Goal: Information Seeking & Learning: Compare options

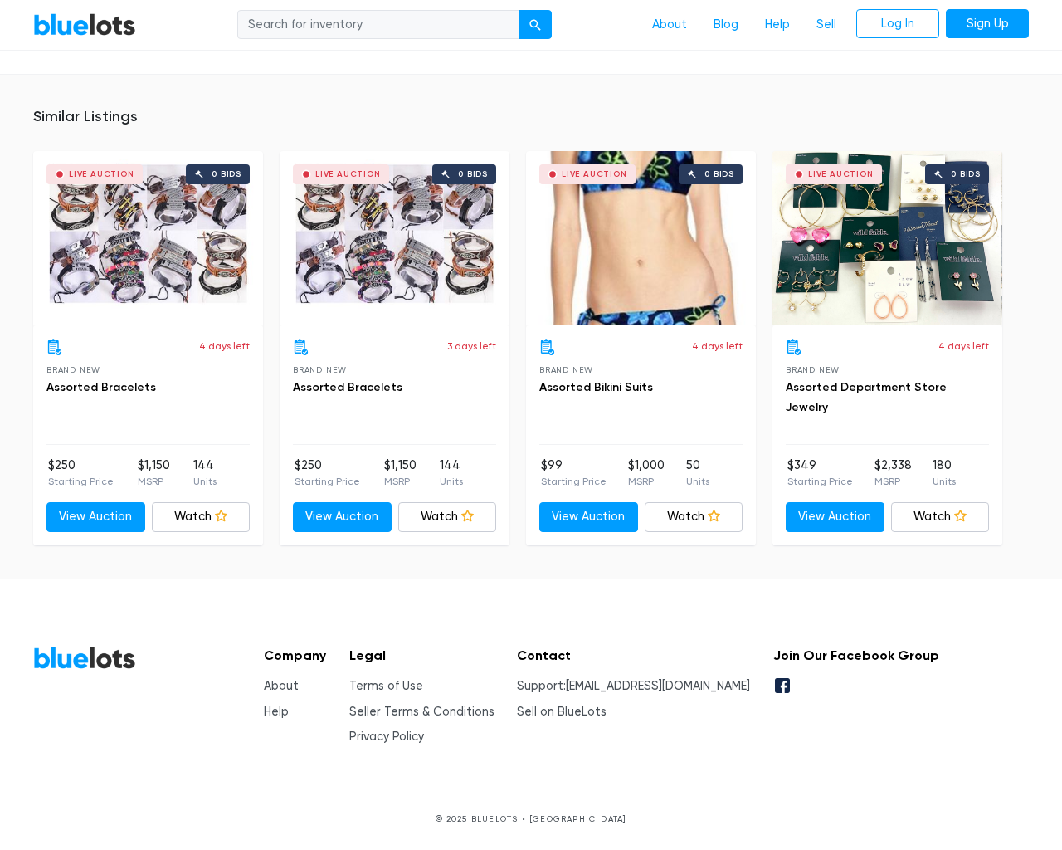
scroll to position [928, 0]
type input "the"
type input "testing@example.com"
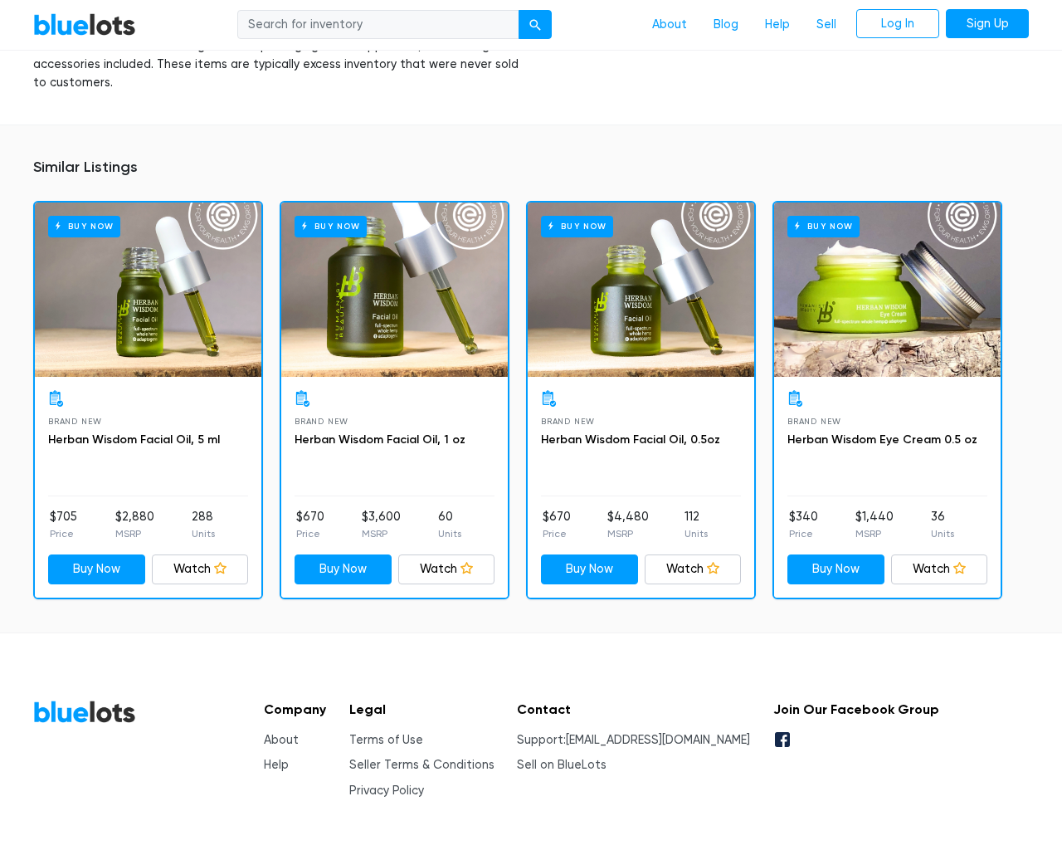
scroll to position [1081, 0]
type input "the"
type input "testing@example.com"
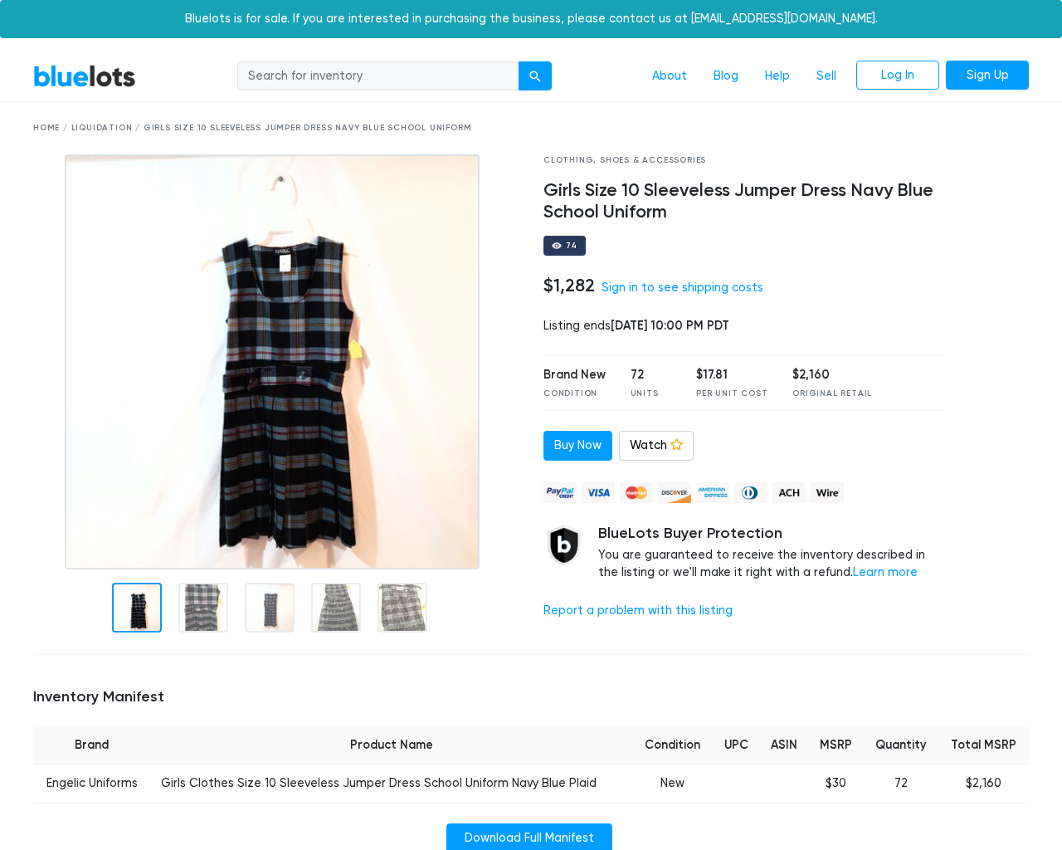
scroll to position [1041, 0]
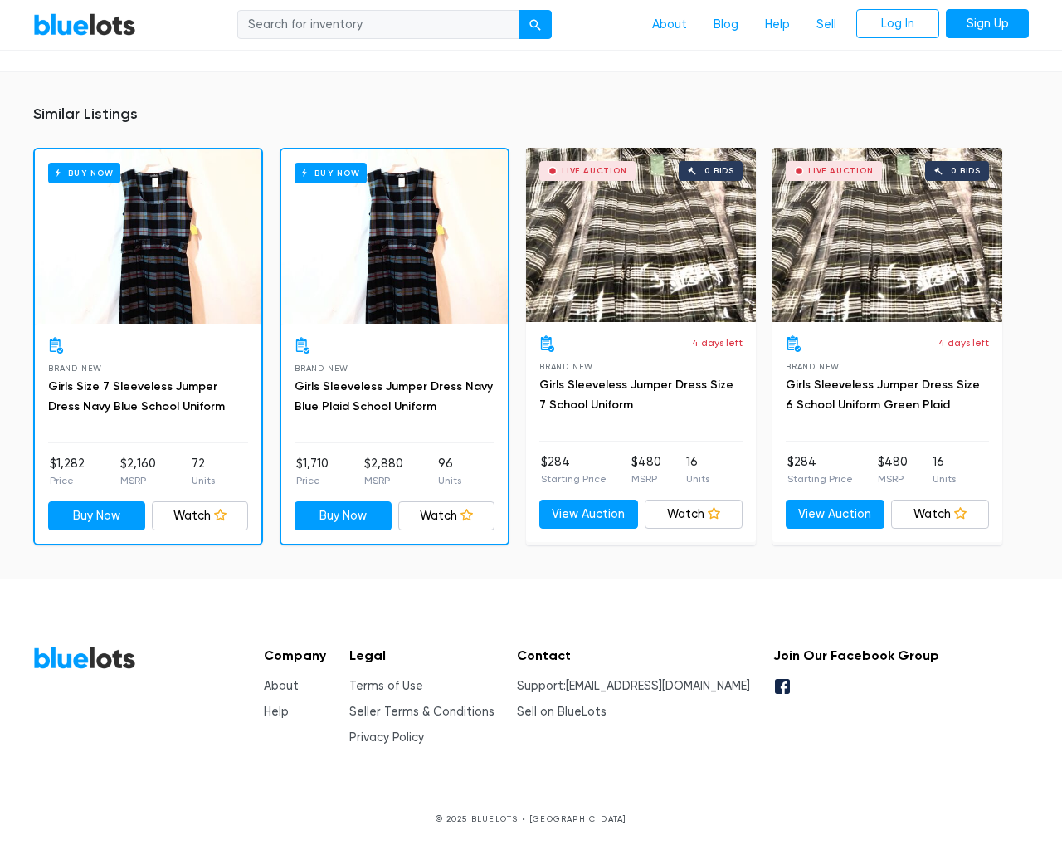
type input "the"
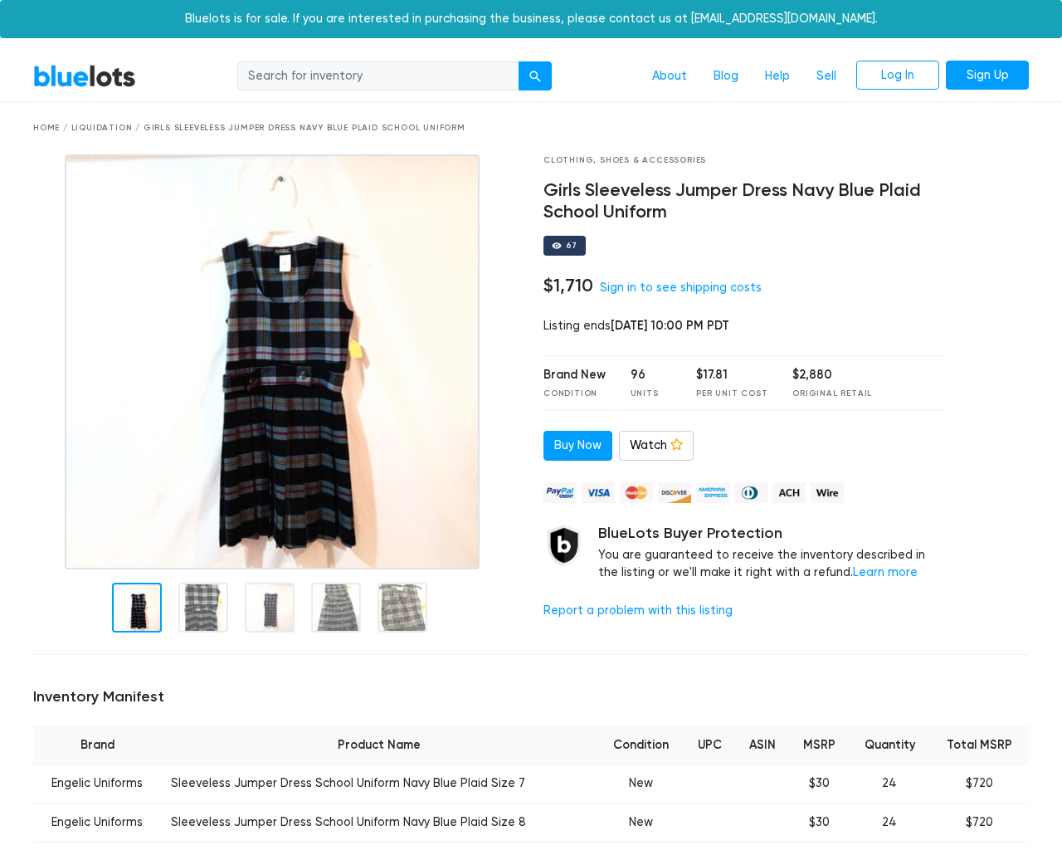
scroll to position [1157, 0]
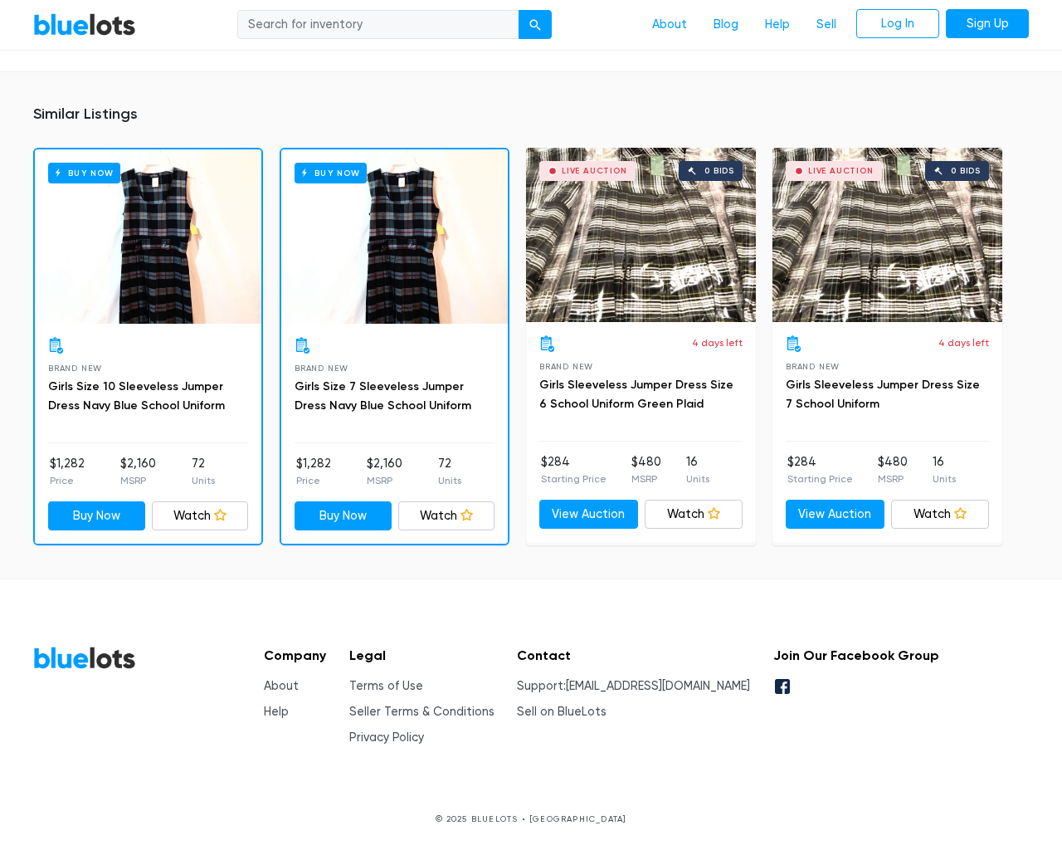
type input "the"
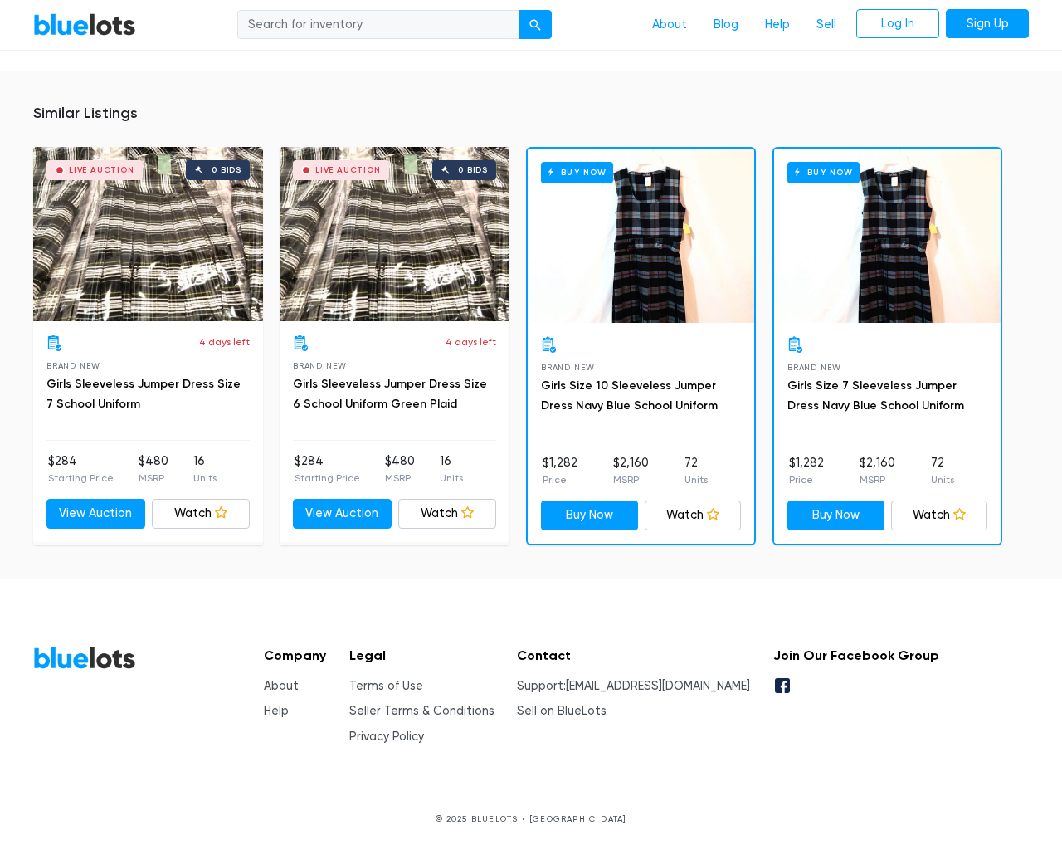
scroll to position [992, 0]
type input "the"
type input "testing@example.com"
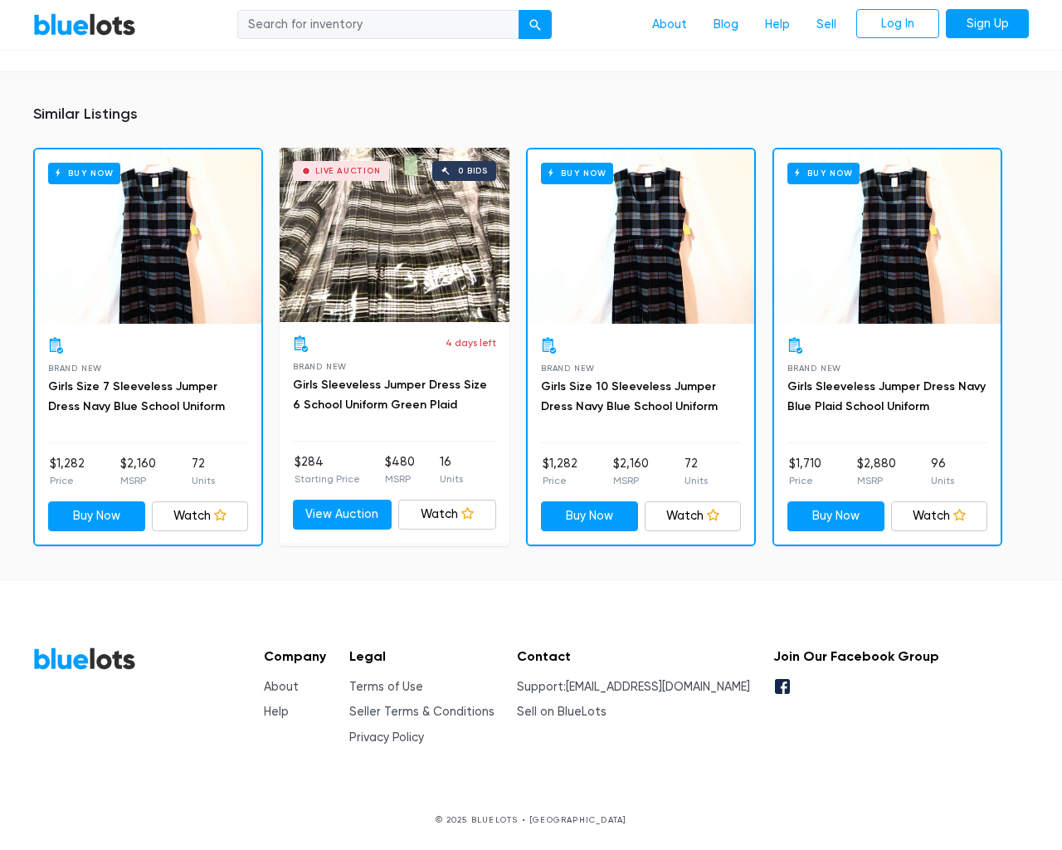
scroll to position [1075, 0]
type input "the"
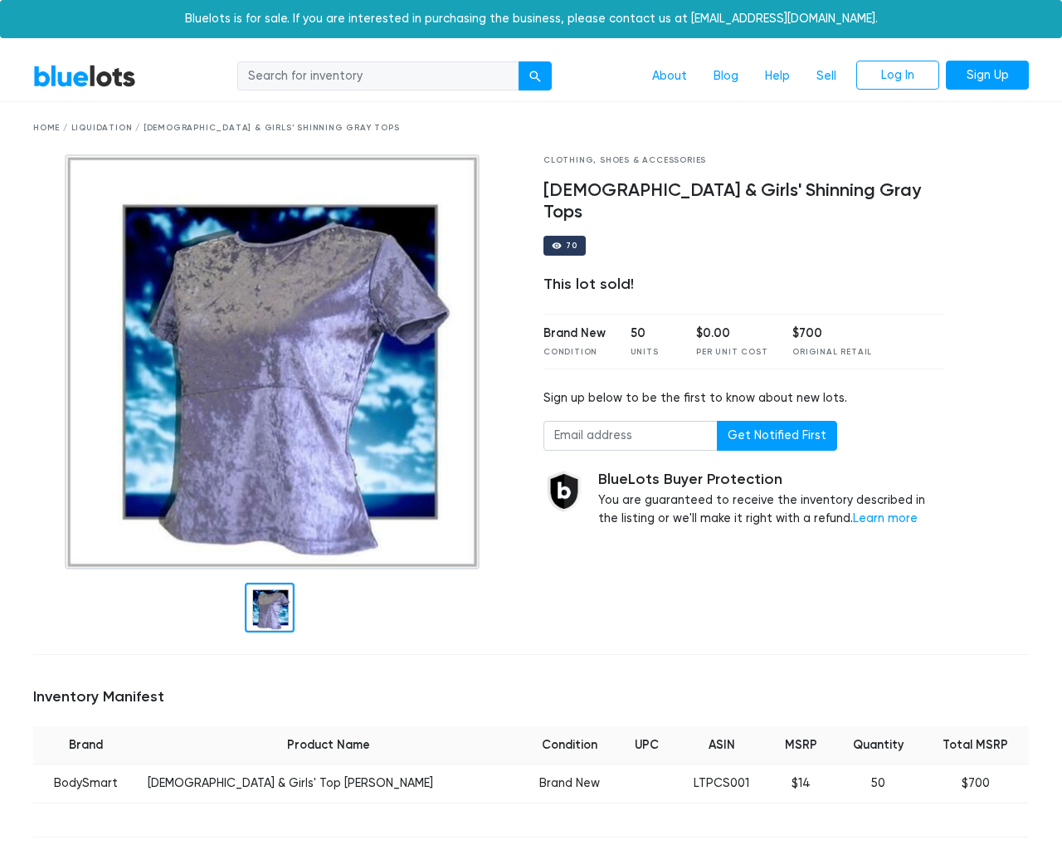
scroll to position [988, 0]
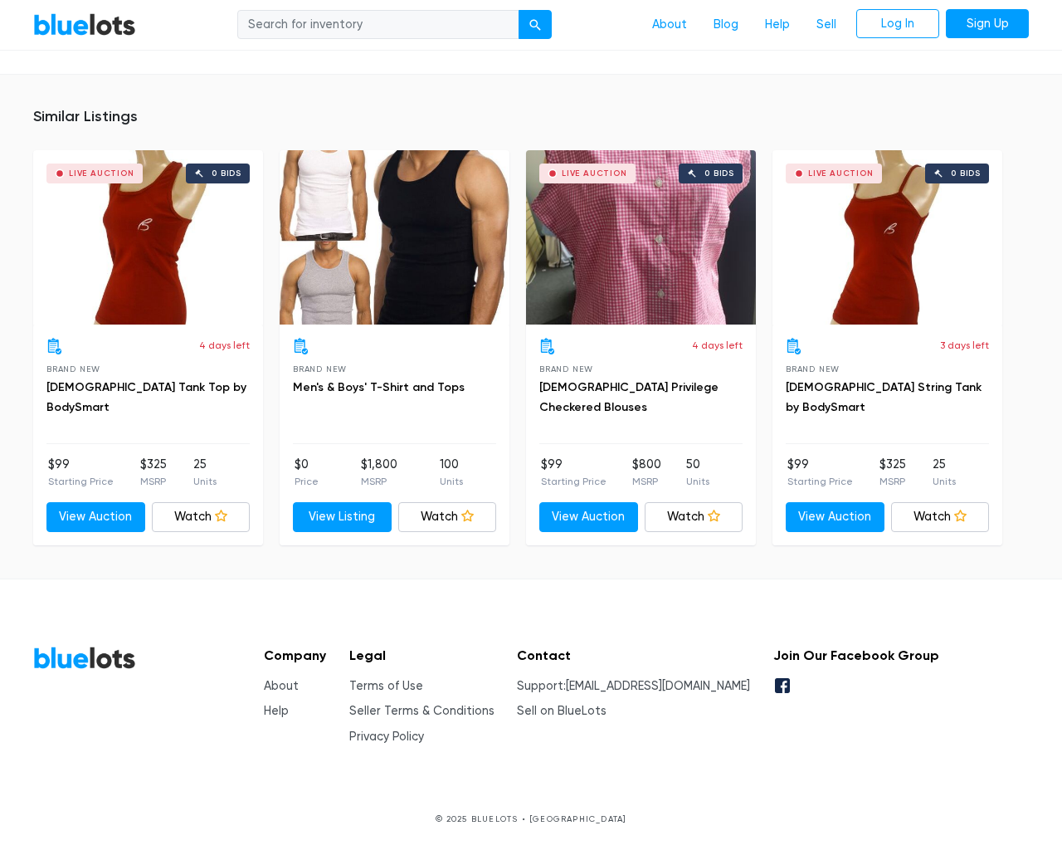
type input "the"
type input "[EMAIL_ADDRESS][DOMAIN_NAME]"
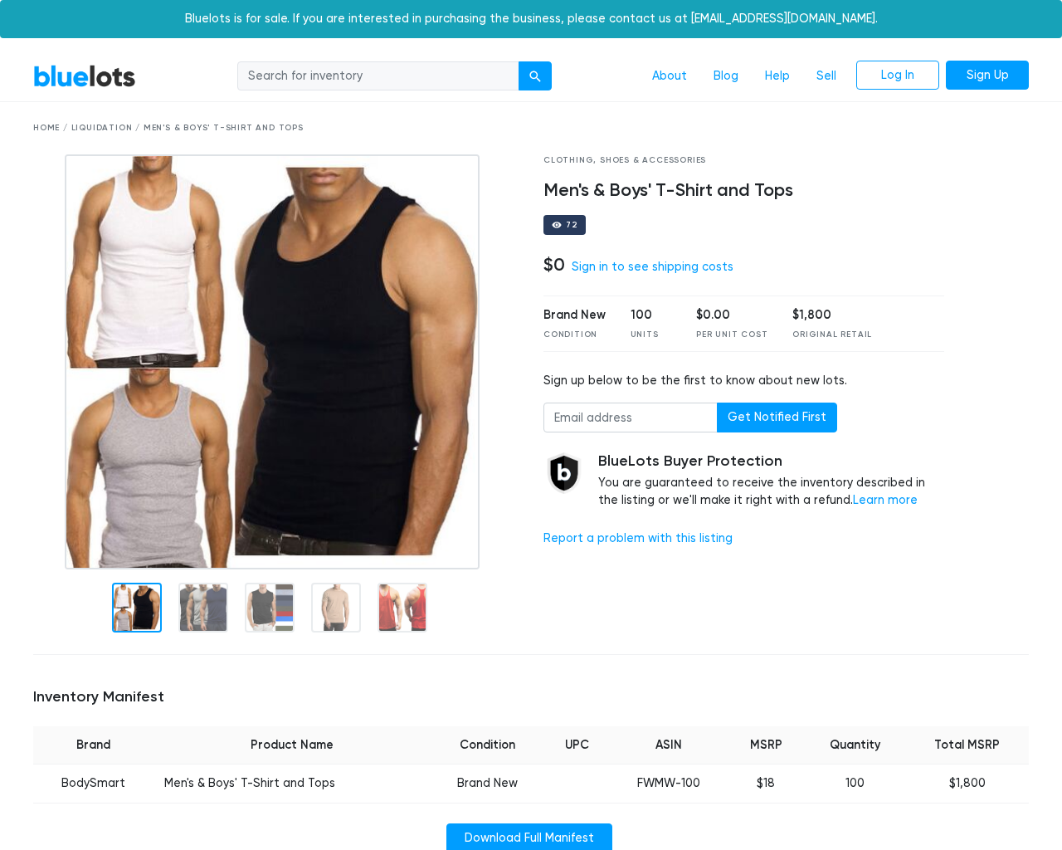
scroll to position [1041, 0]
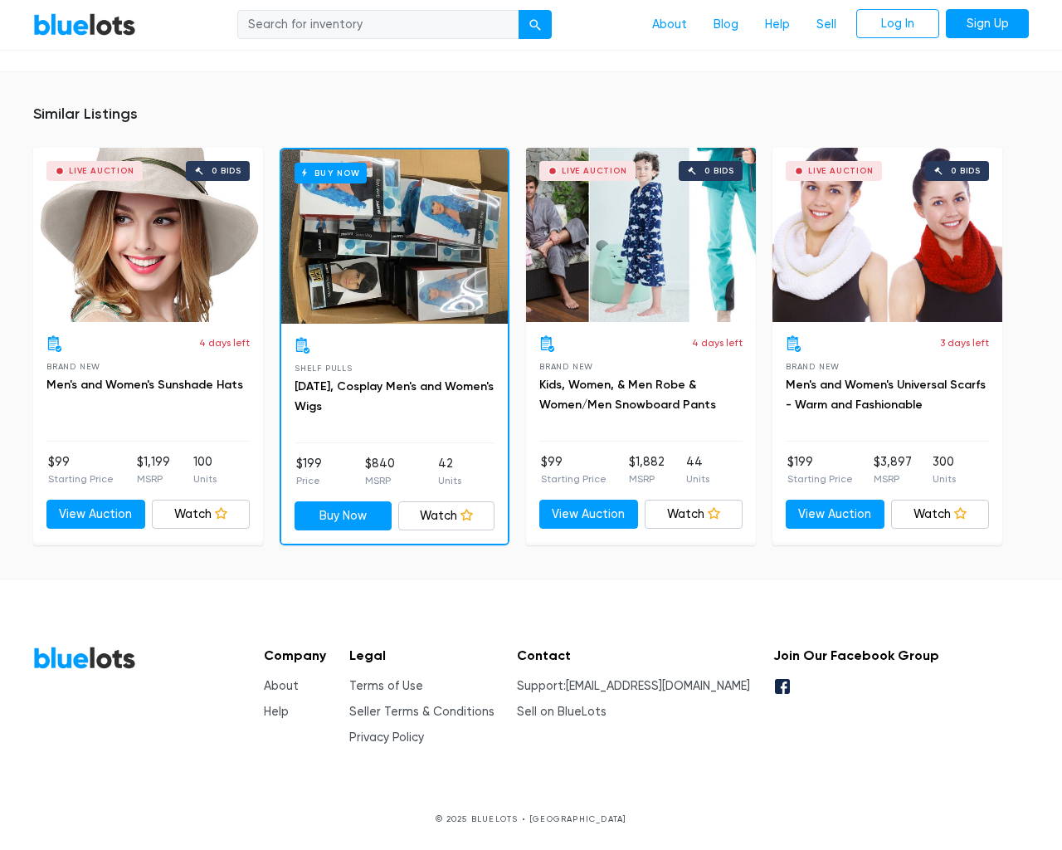
type input "the"
type input "testing@example.com"
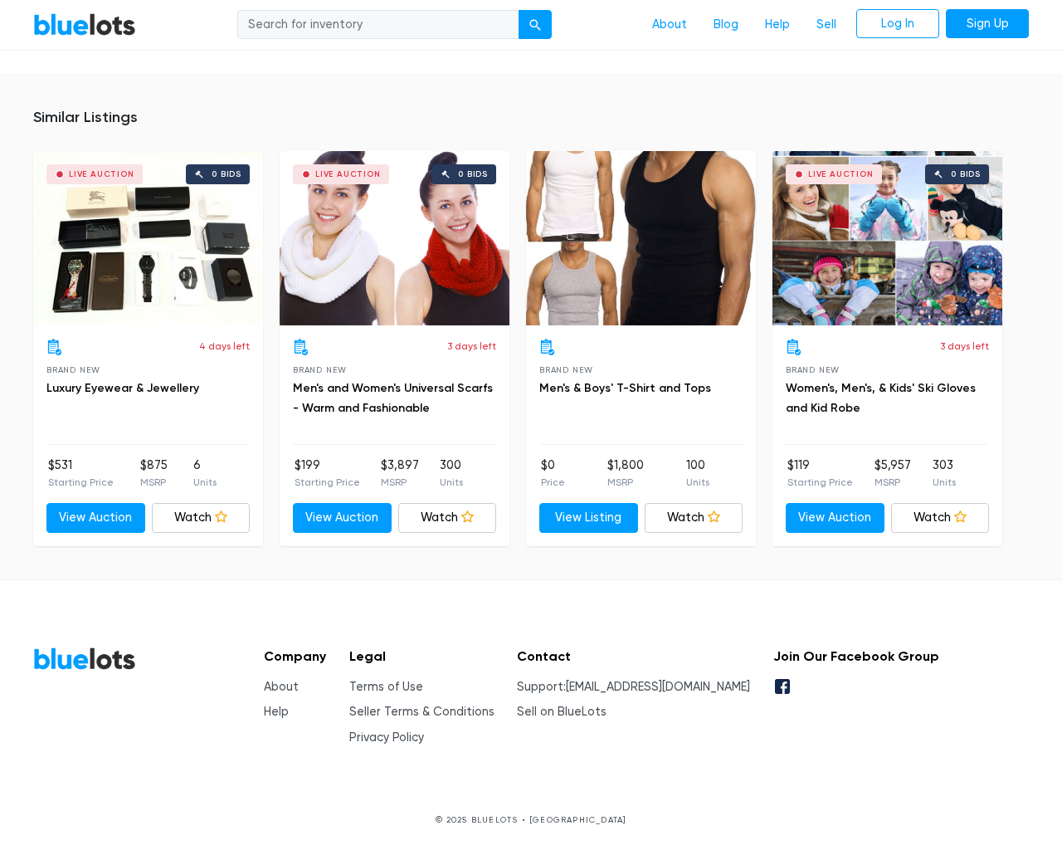
scroll to position [1072, 0]
type input "the"
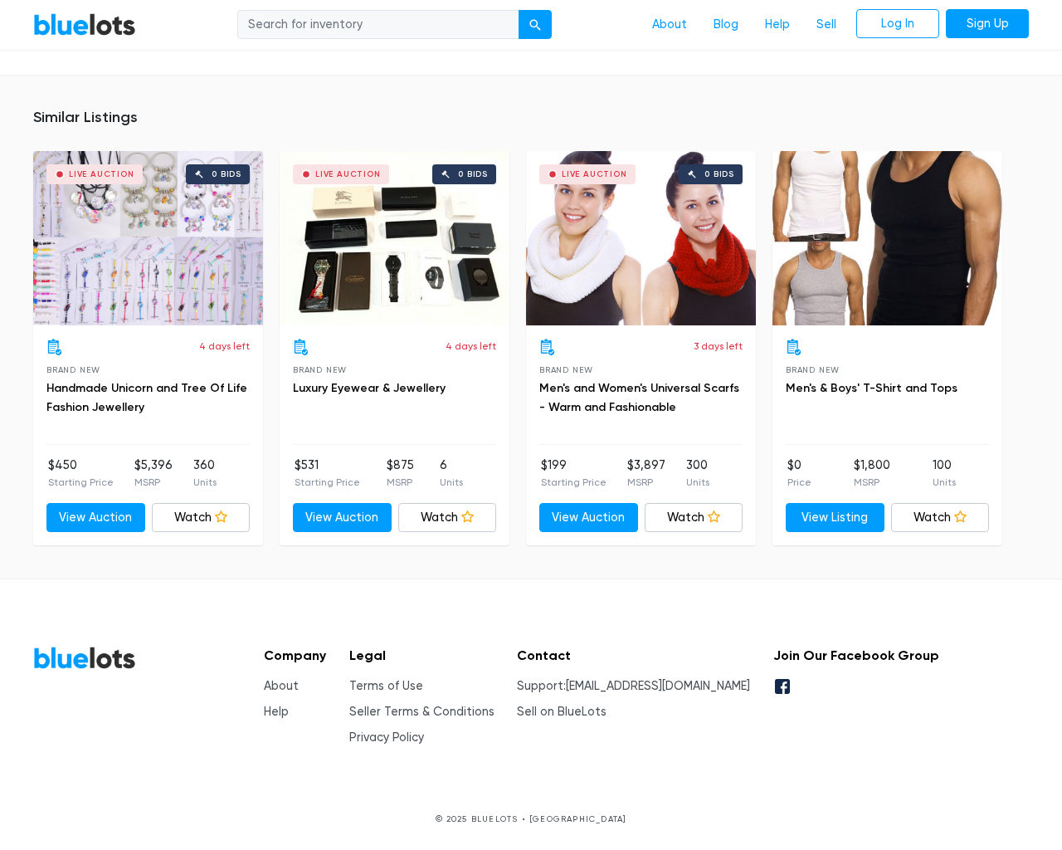
scroll to position [930, 0]
type input "the"
type input "[EMAIL_ADDRESS][DOMAIN_NAME]"
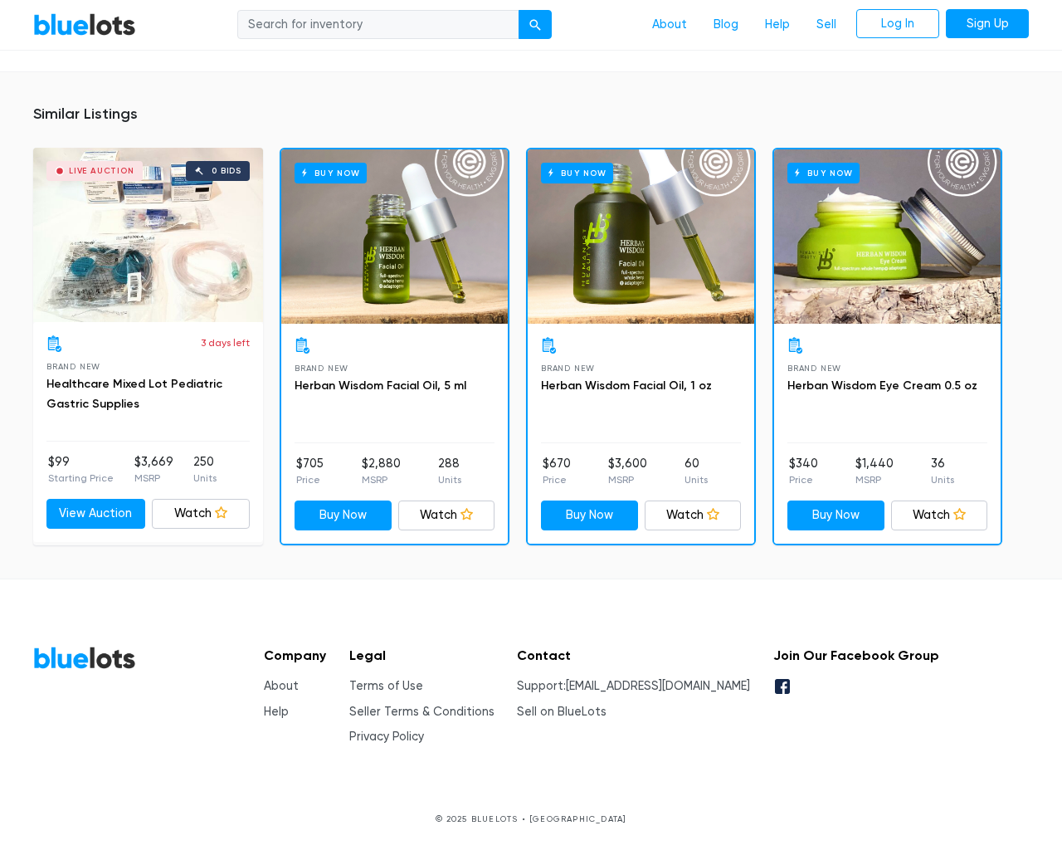
scroll to position [1262, 0]
type input "the"
type input "[EMAIL_ADDRESS][DOMAIN_NAME]"
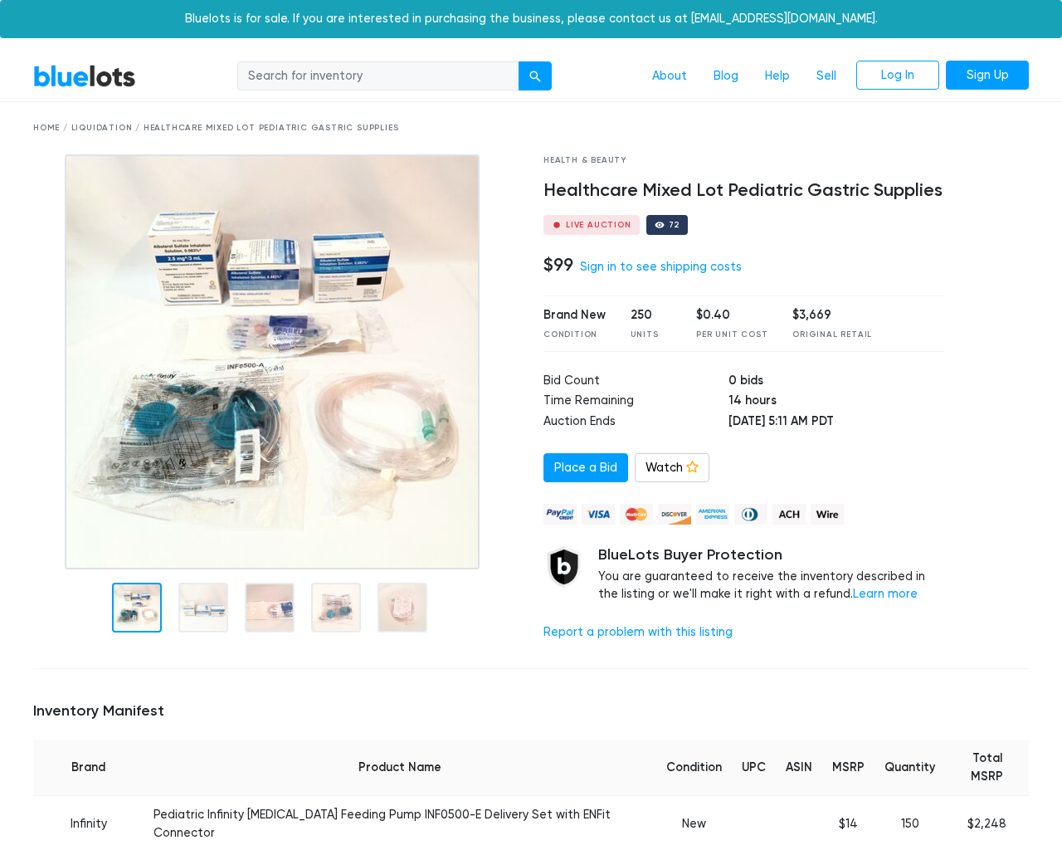
scroll to position [1265, 0]
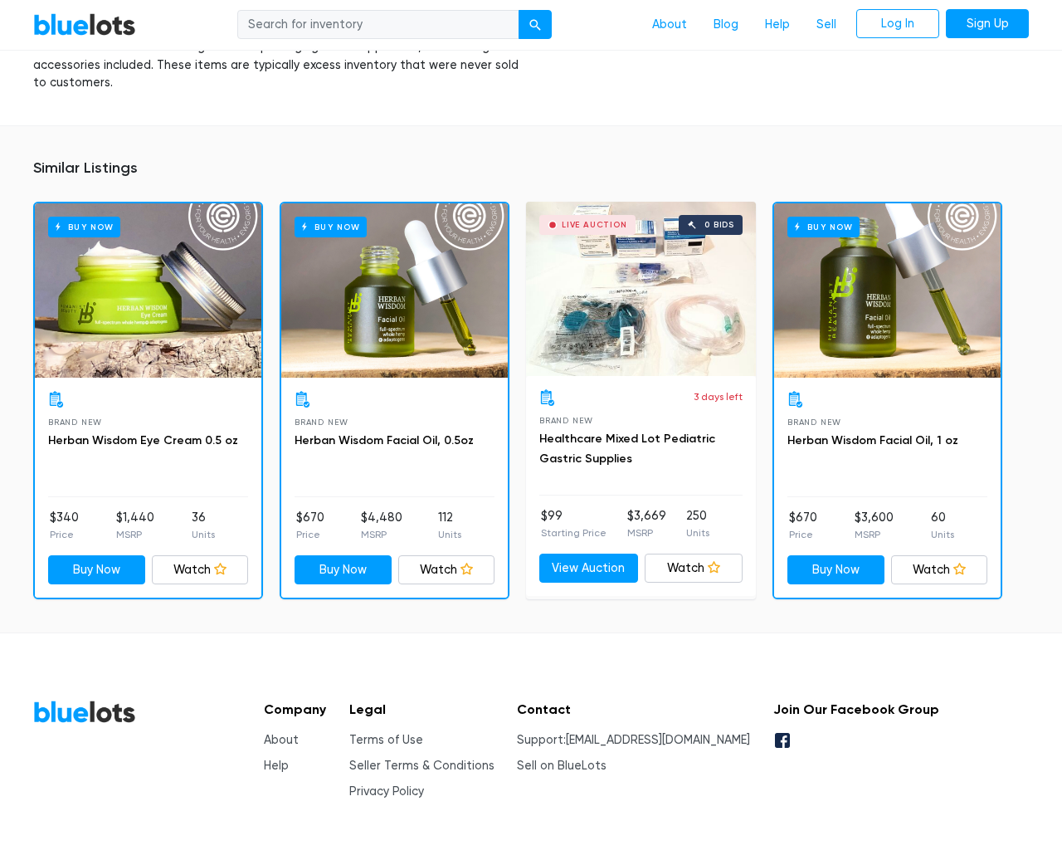
type input "the"
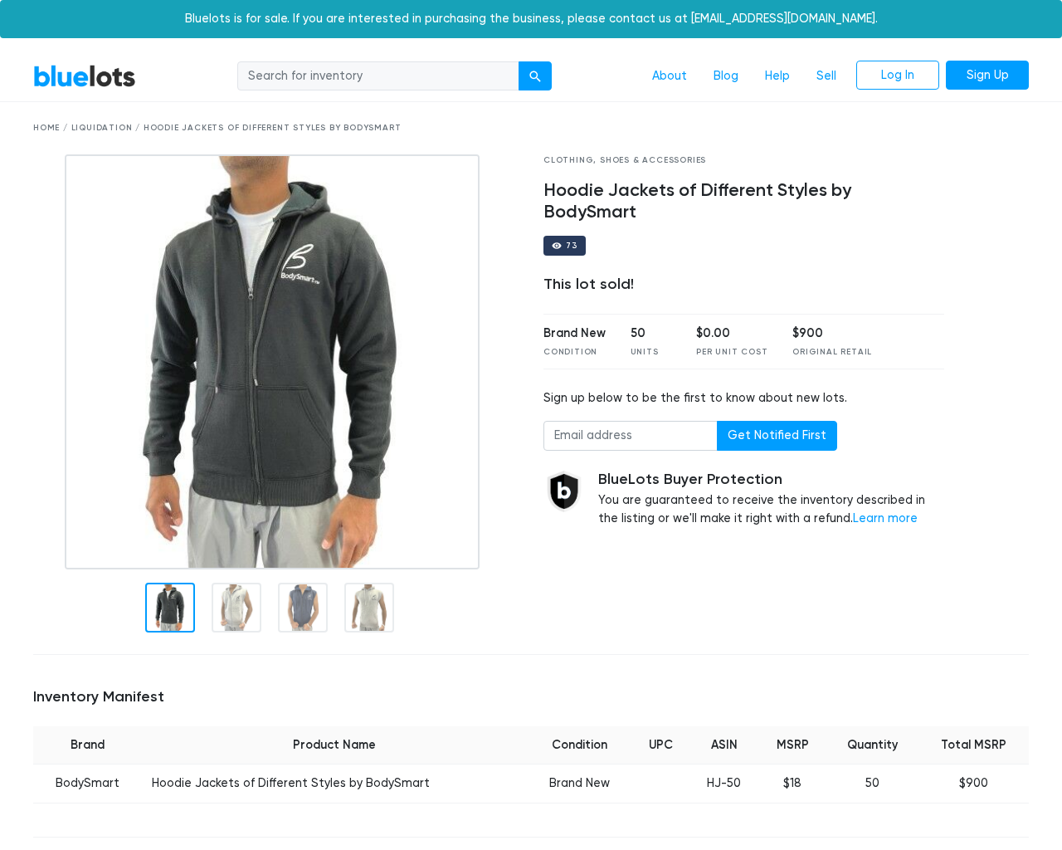
scroll to position [1024, 0]
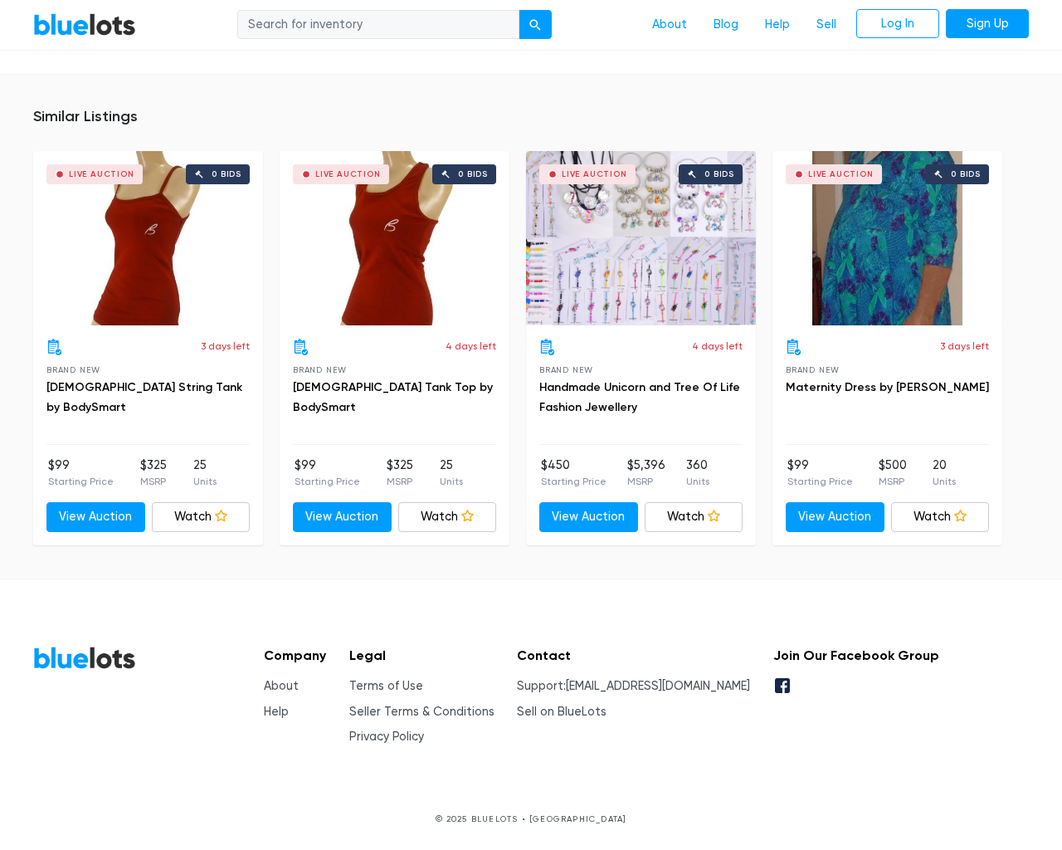
type input "the"
type input "[EMAIL_ADDRESS][DOMAIN_NAME]"
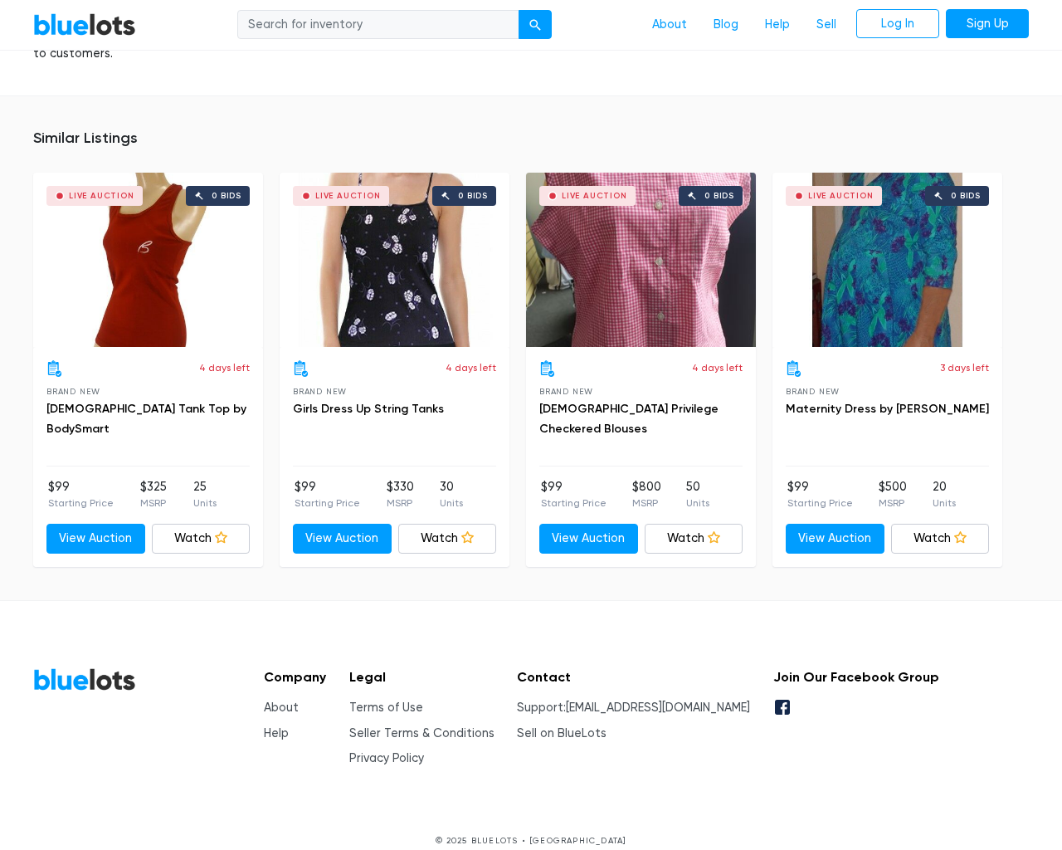
scroll to position [1087, 0]
type input "the"
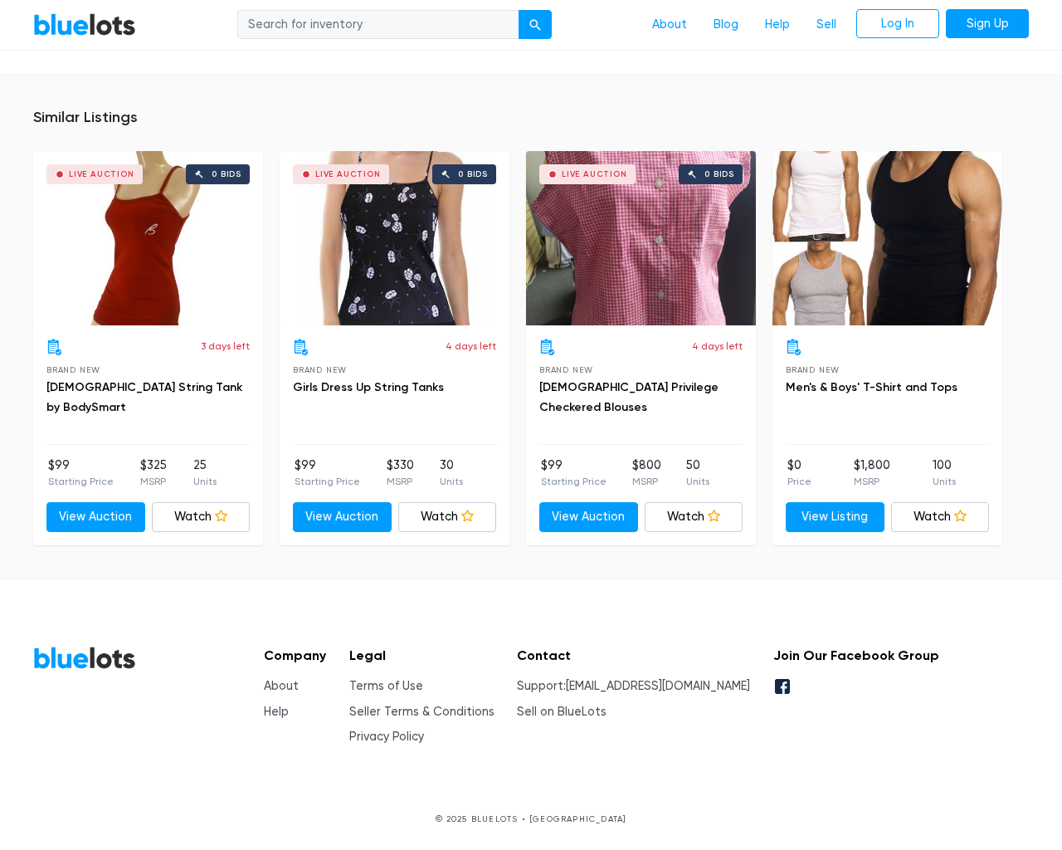
scroll to position [1087, 0]
type input "the"
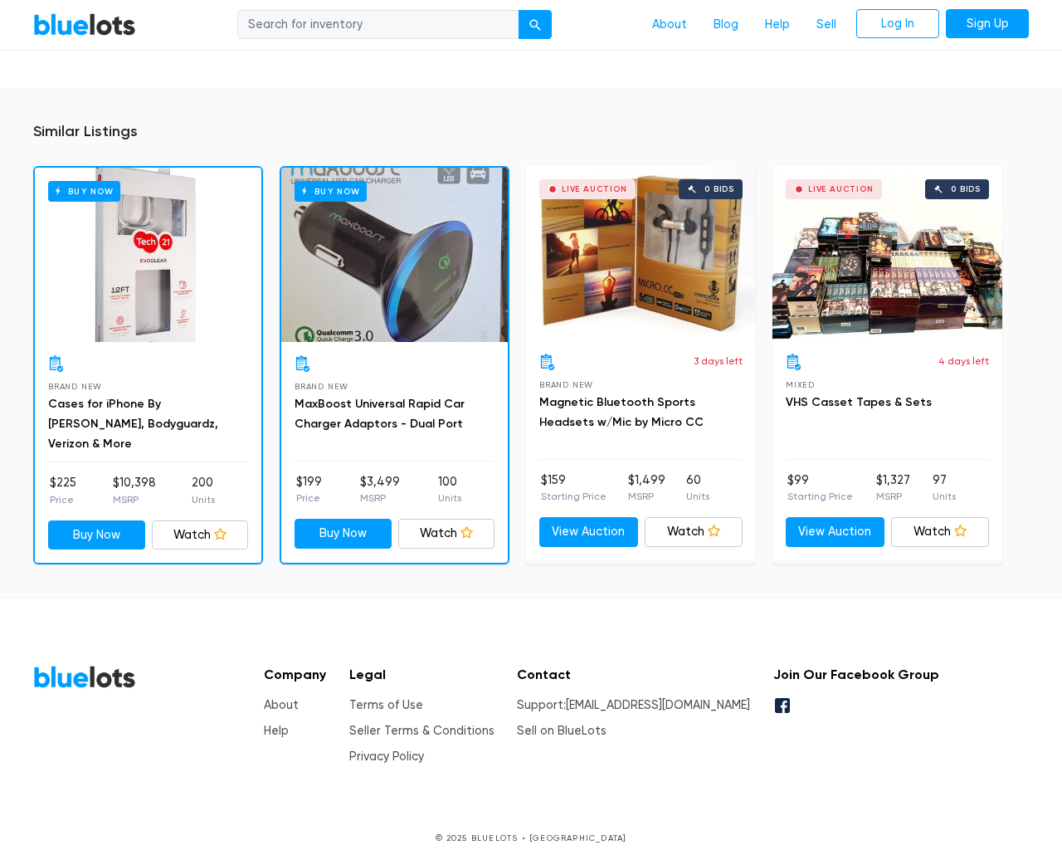
scroll to position [1237, 0]
type input "the"
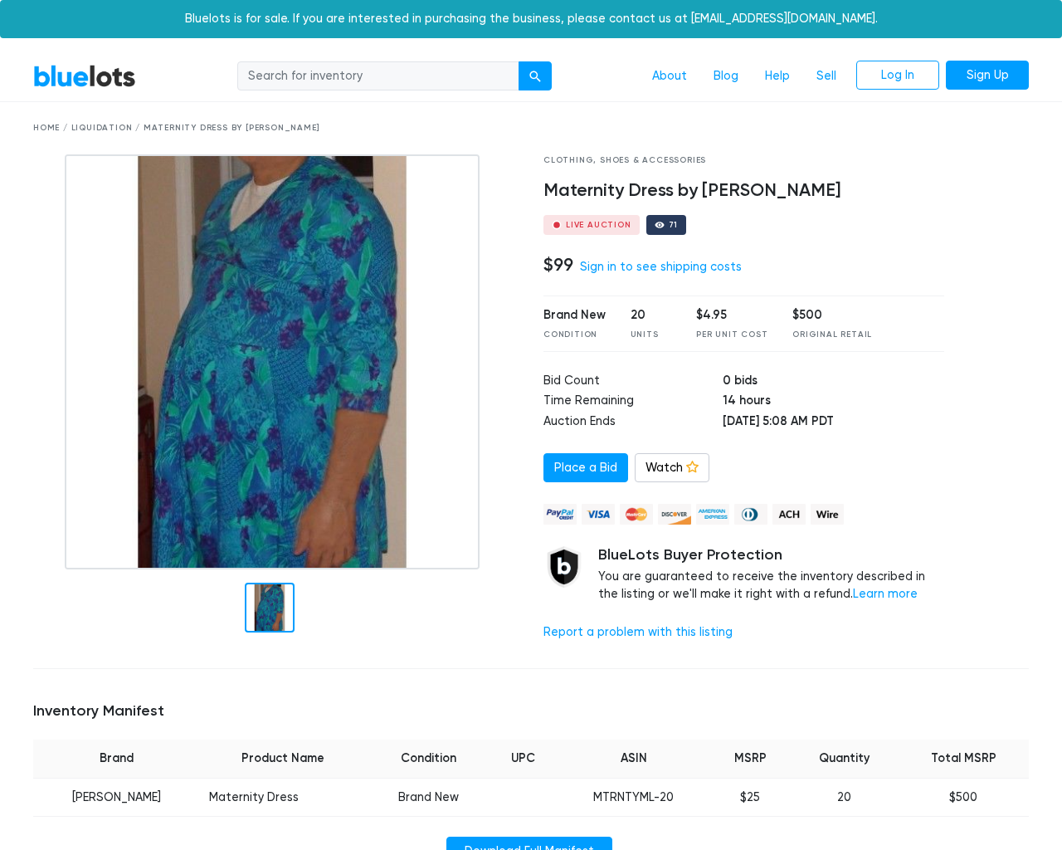
scroll to position [1055, 0]
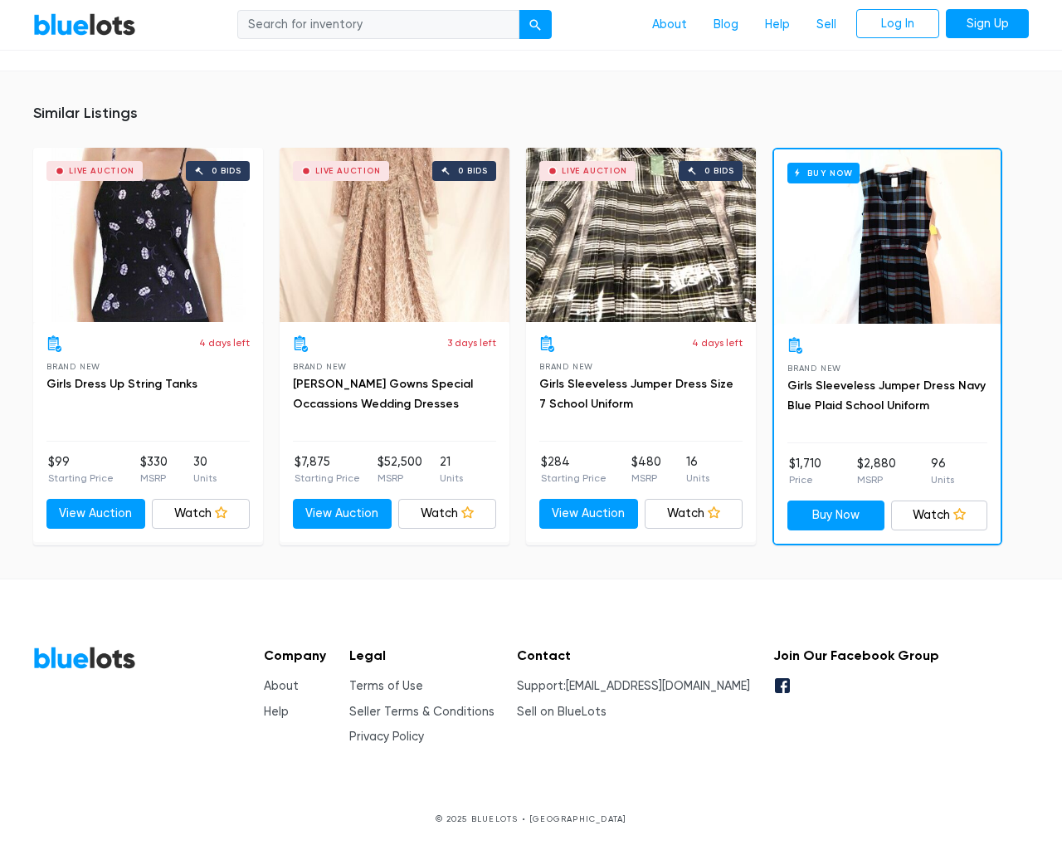
type input "the"
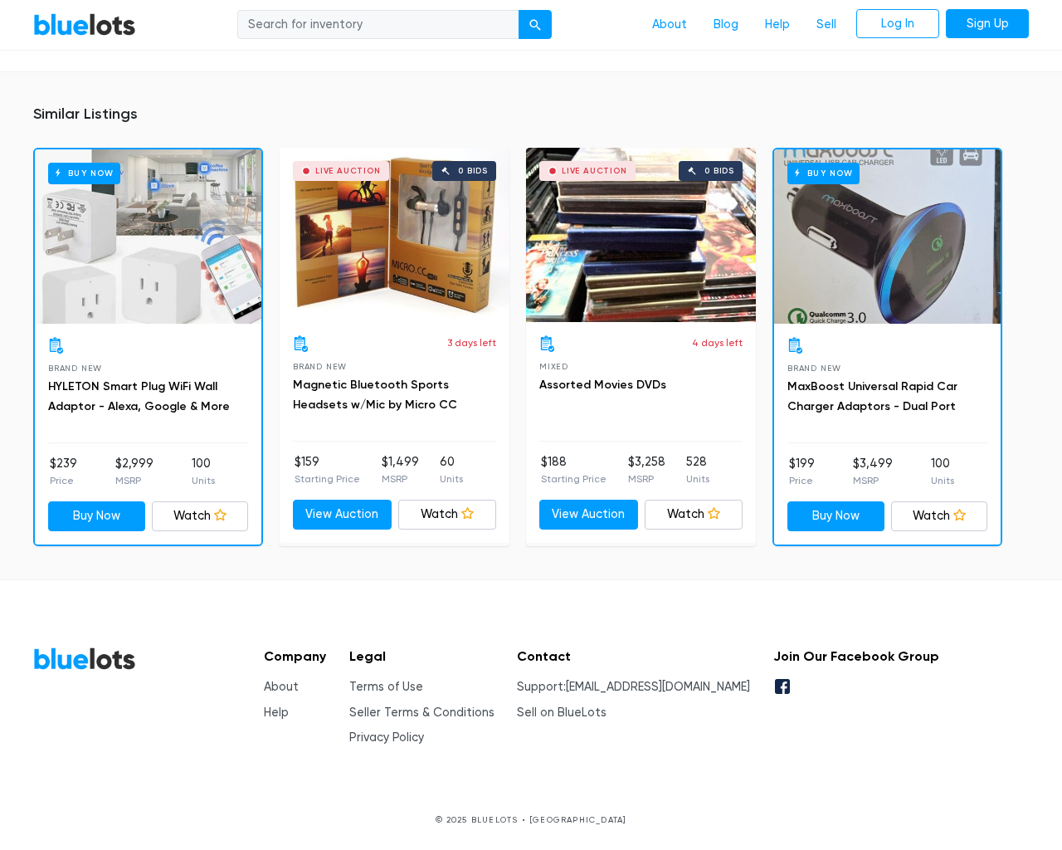
scroll to position [1158, 0]
type input "the"
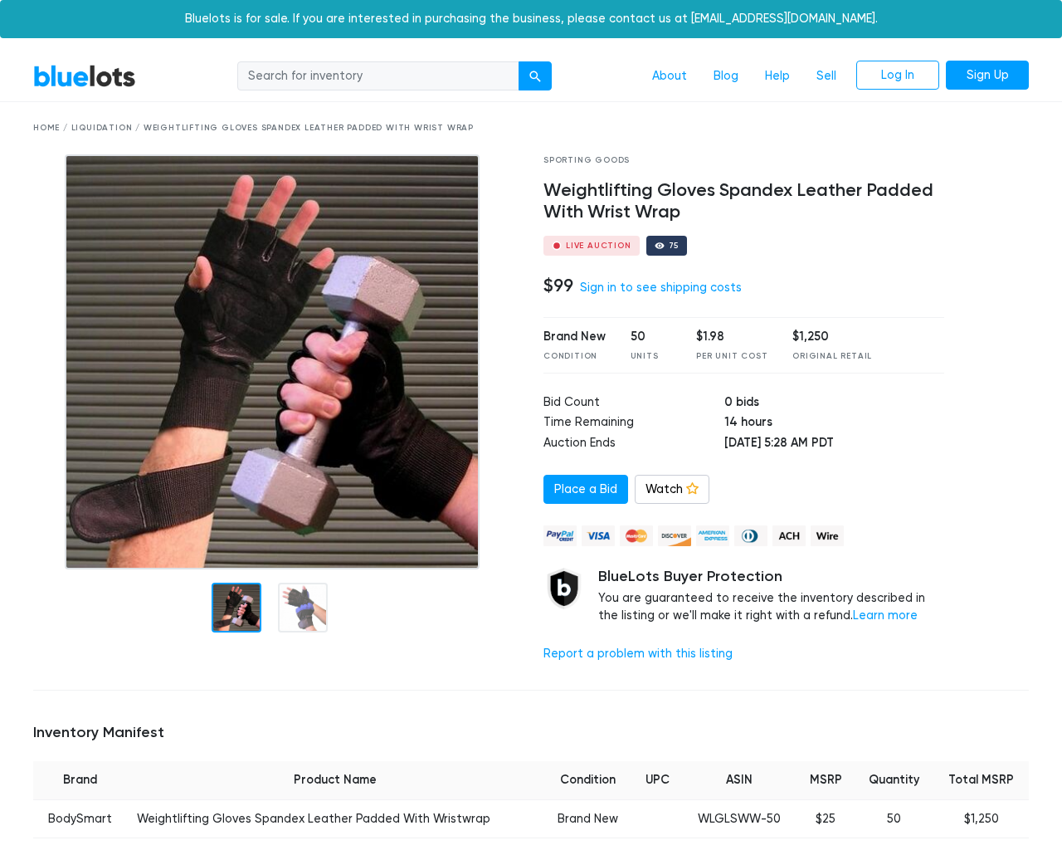
scroll to position [1144, 0]
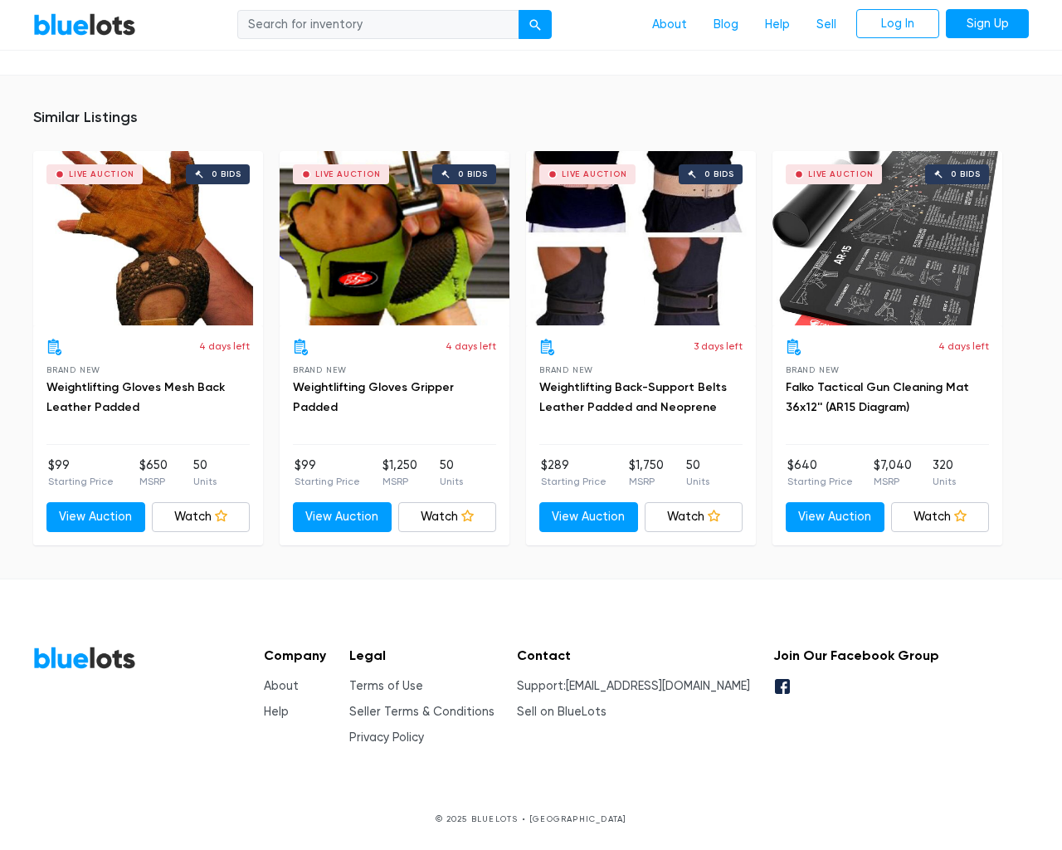
type input "the"
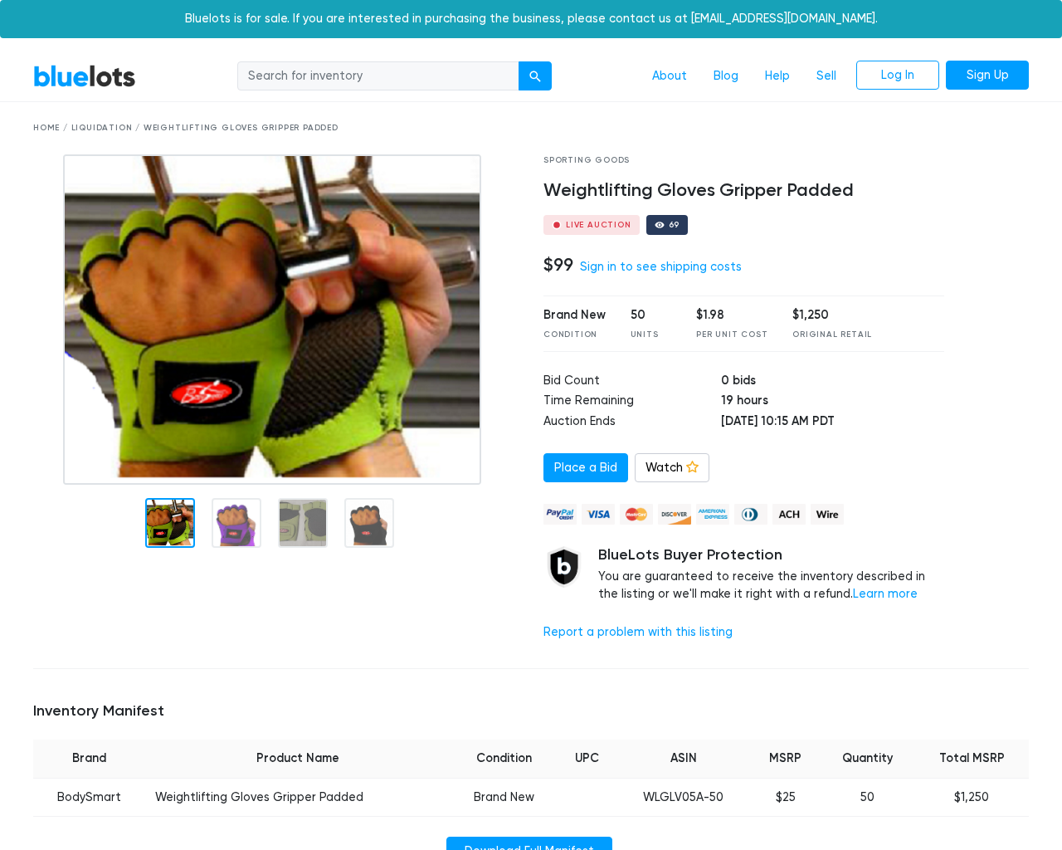
scroll to position [1051, 0]
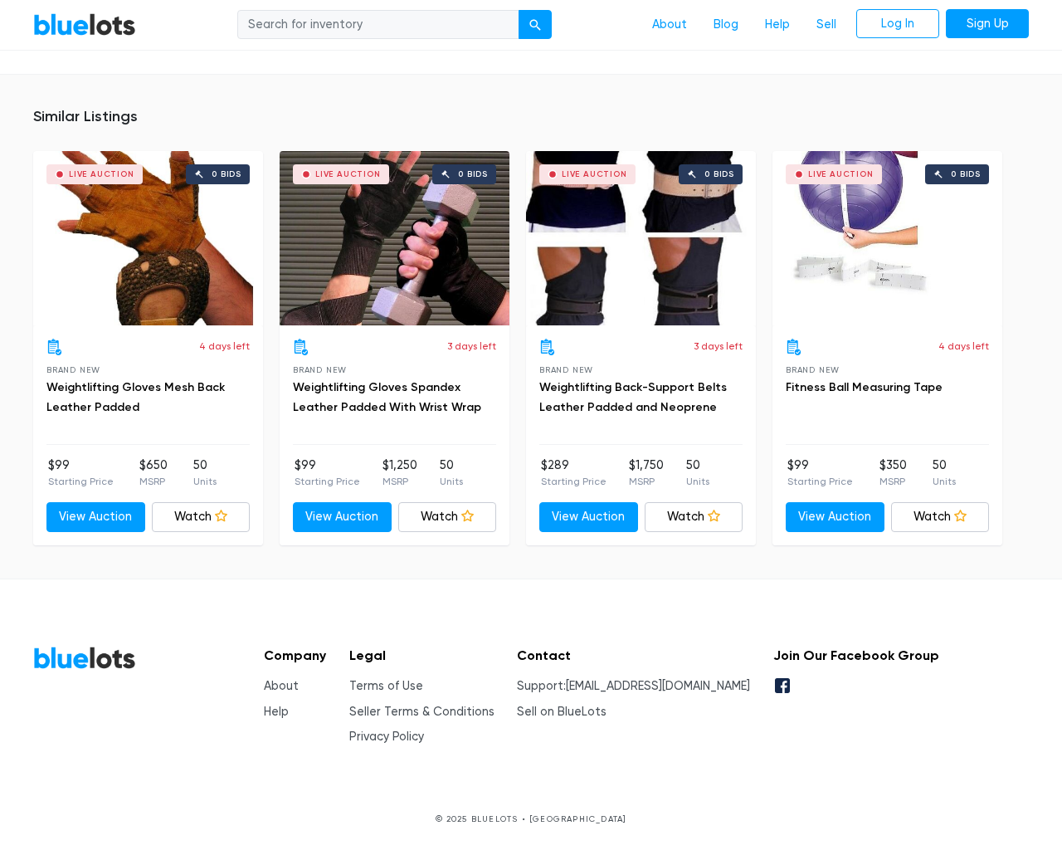
type input "the"
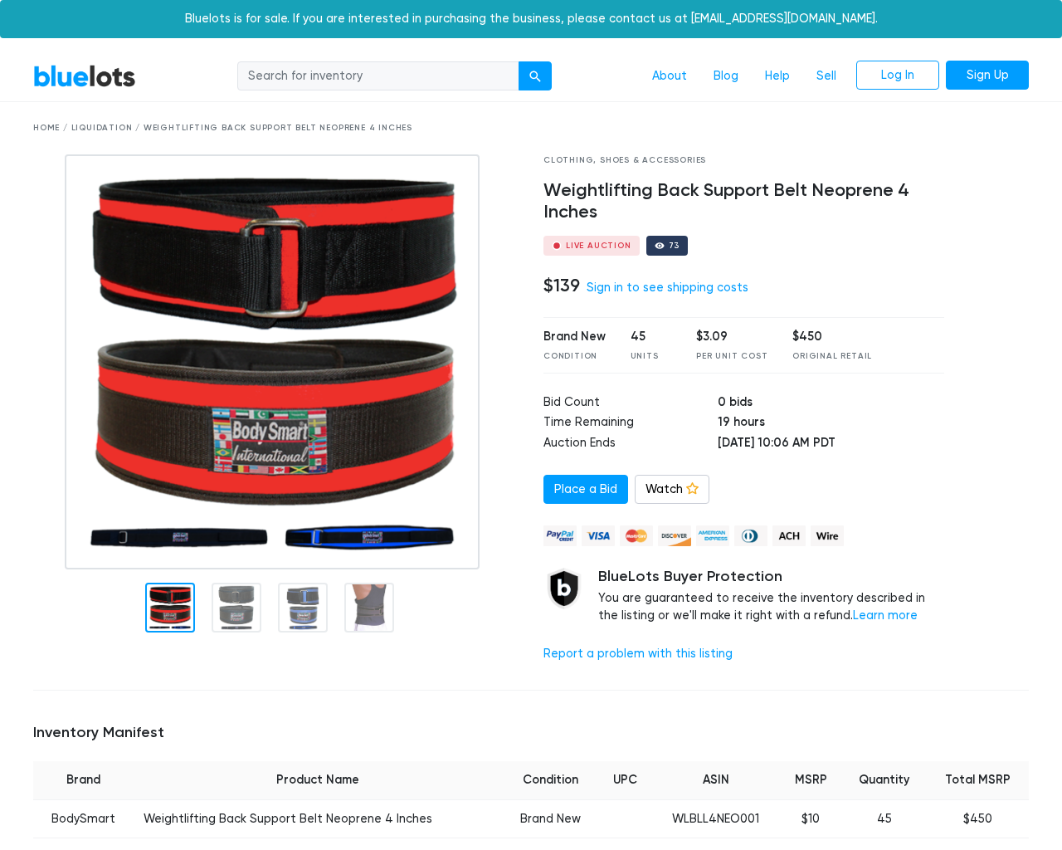
scroll to position [1075, 0]
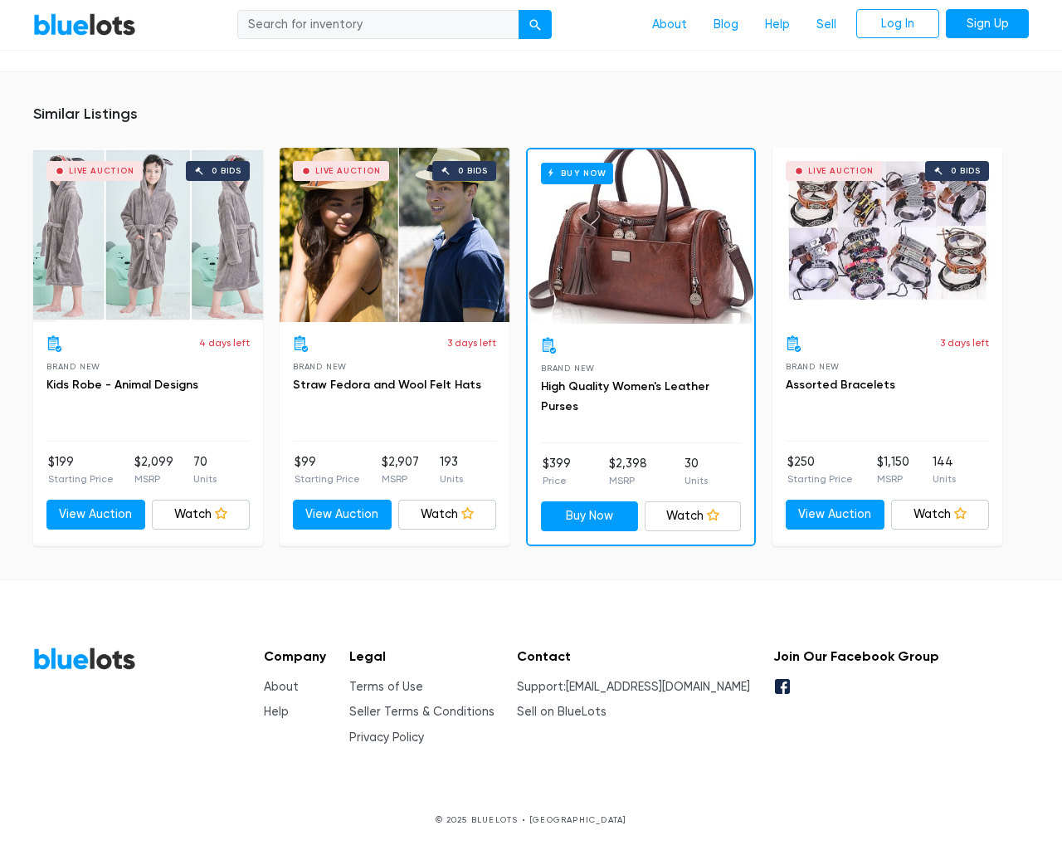
type input "the"
